Goal: Task Accomplishment & Management: Manage account settings

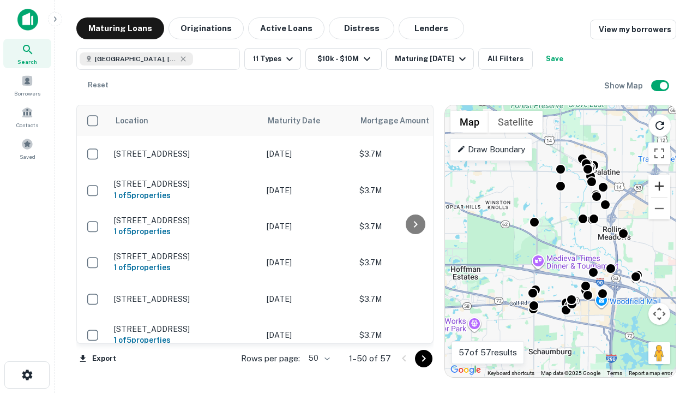
click at [659, 186] on button "Zoom in" at bounding box center [659, 186] width 22 height 22
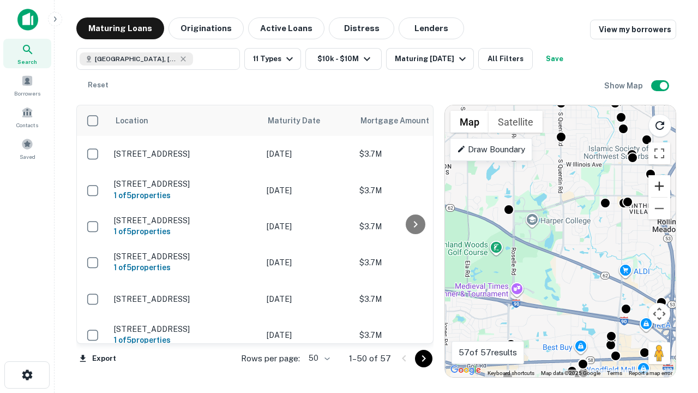
click at [659, 186] on button "Zoom in" at bounding box center [659, 186] width 22 height 22
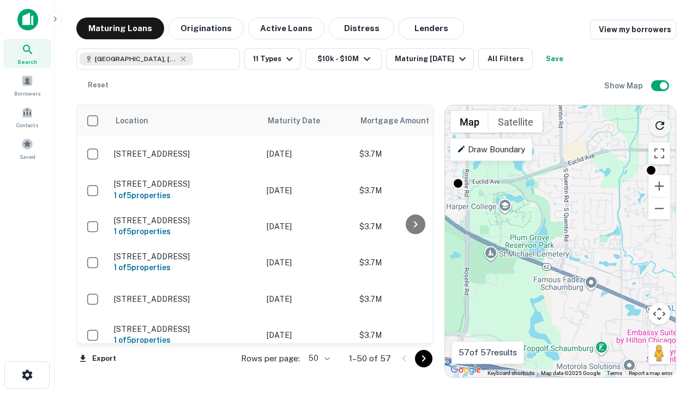
click at [660, 123] on icon "Reload search area" at bounding box center [659, 125] width 13 height 13
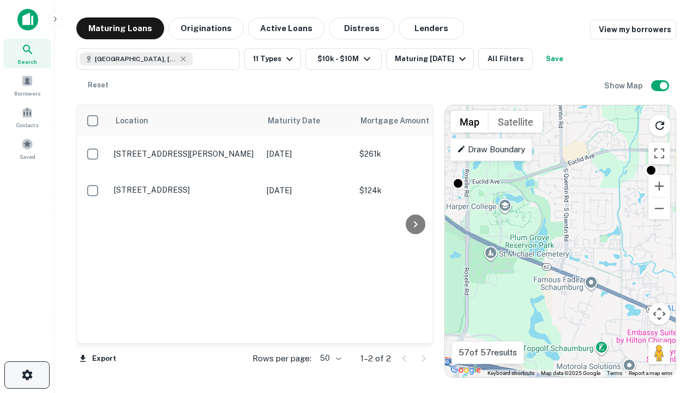
click at [27, 375] on icon "button" at bounding box center [27, 374] width 13 height 13
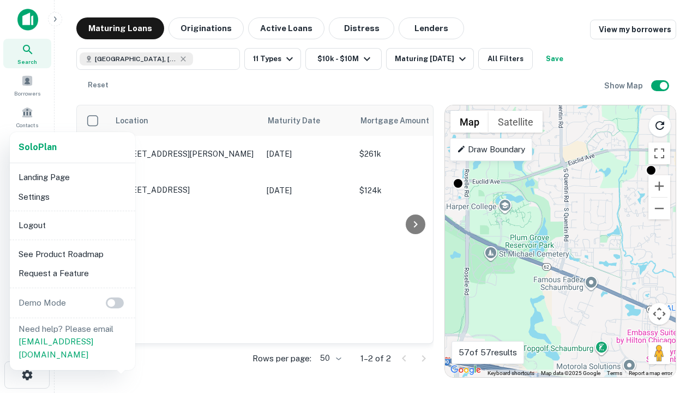
click at [72, 225] on li "Logout" at bounding box center [72, 225] width 117 height 20
